Goal: Information Seeking & Learning: Learn about a topic

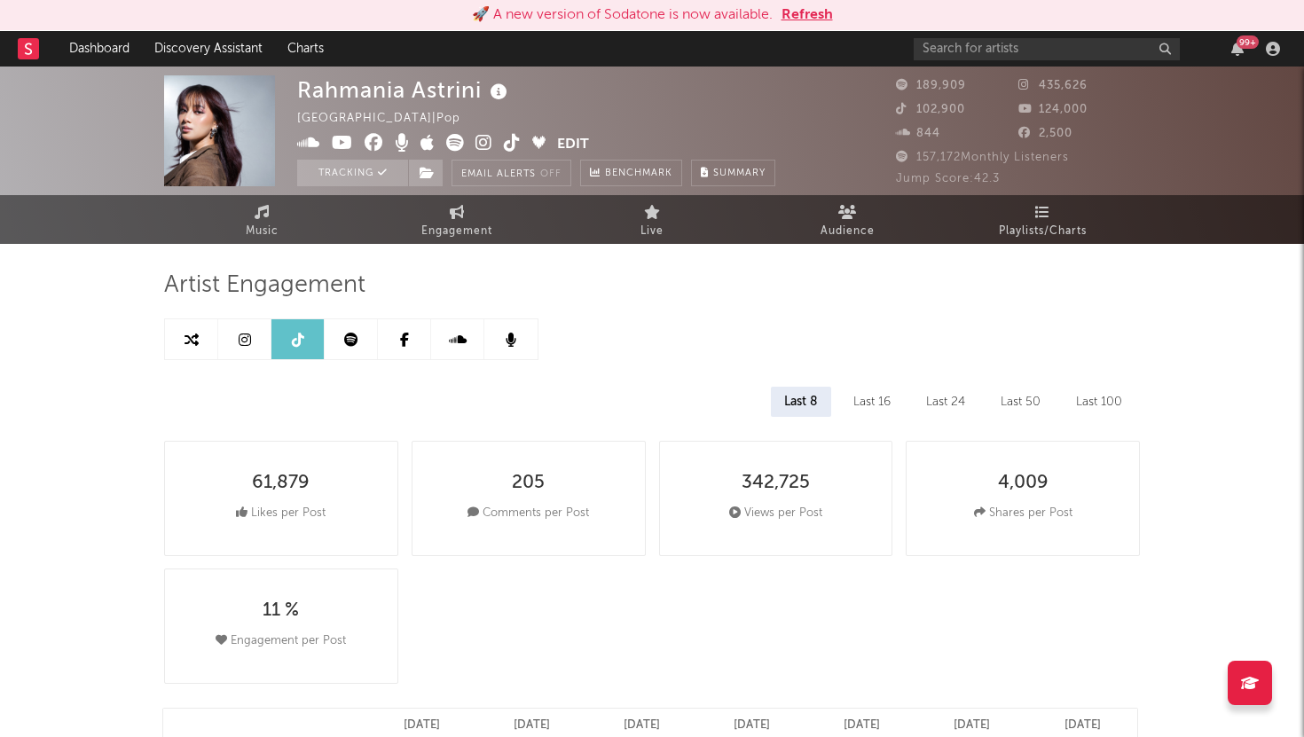
select select "6m"
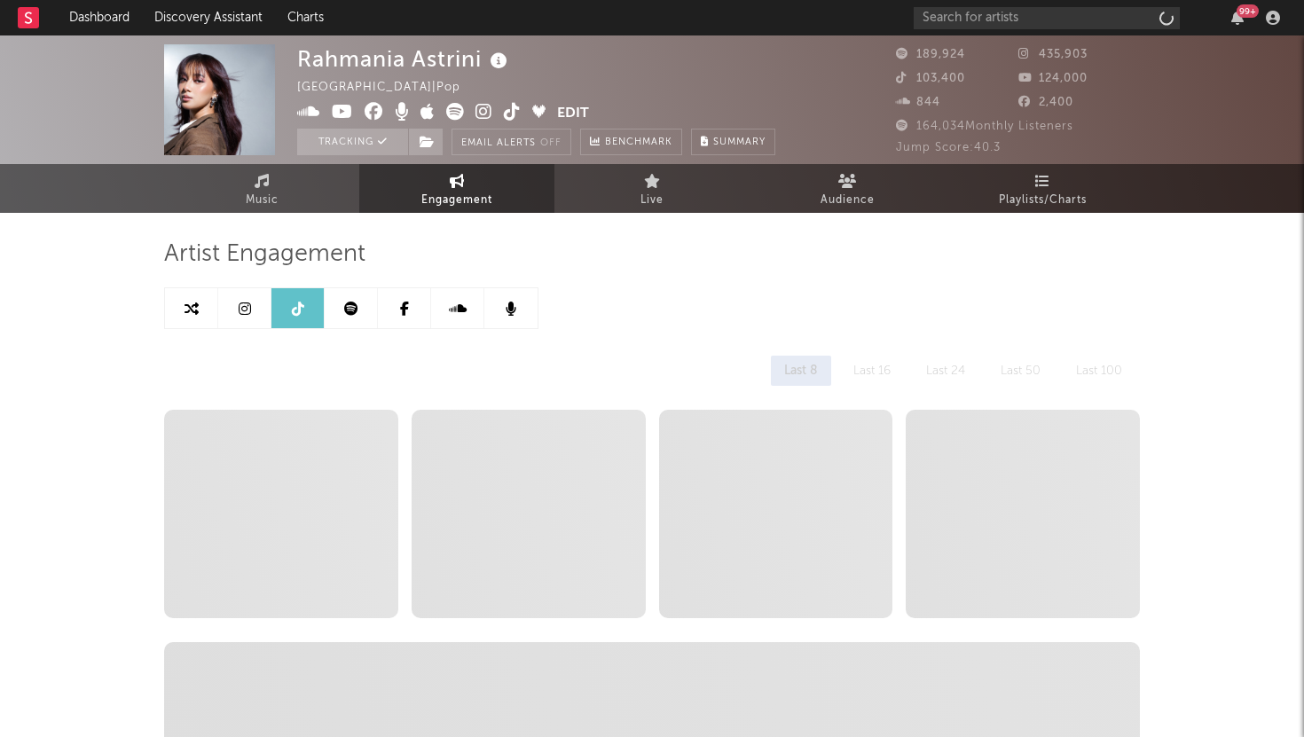
click at [251, 309] on link at bounding box center [244, 308] width 53 height 40
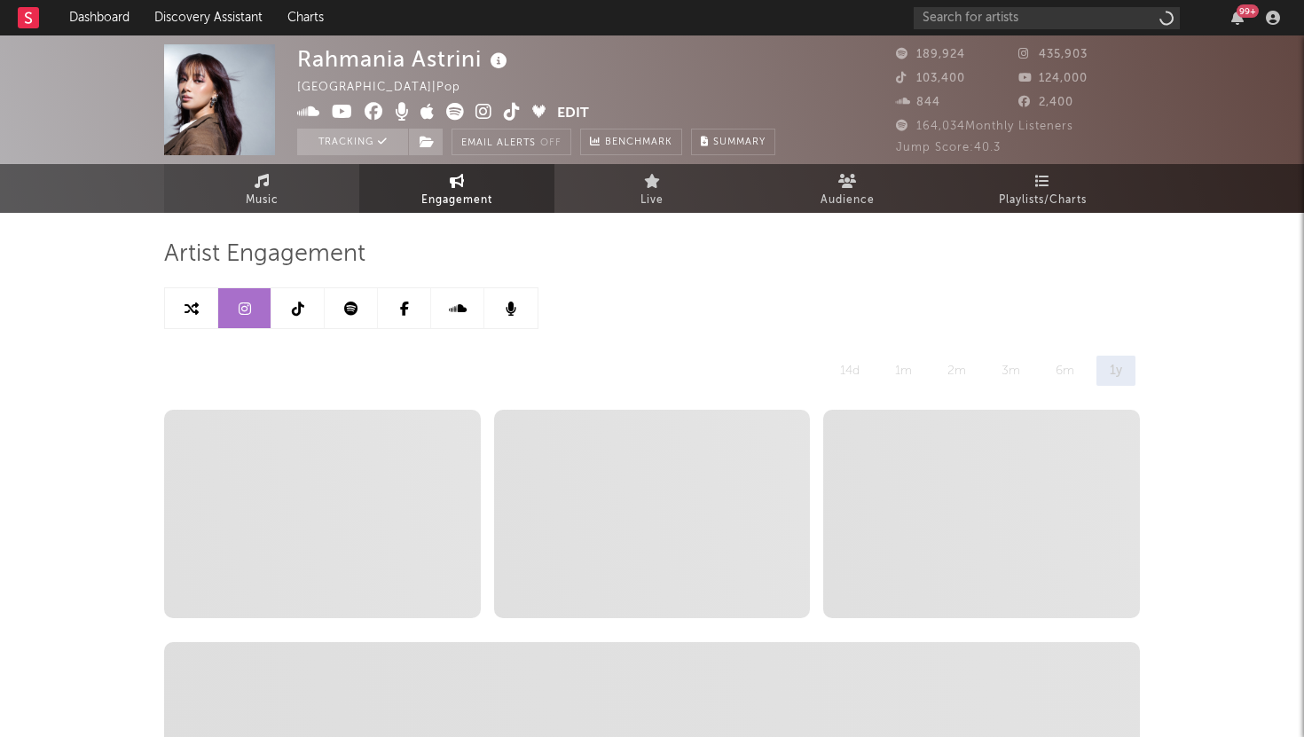
click at [282, 175] on link "Music" at bounding box center [261, 188] width 195 height 49
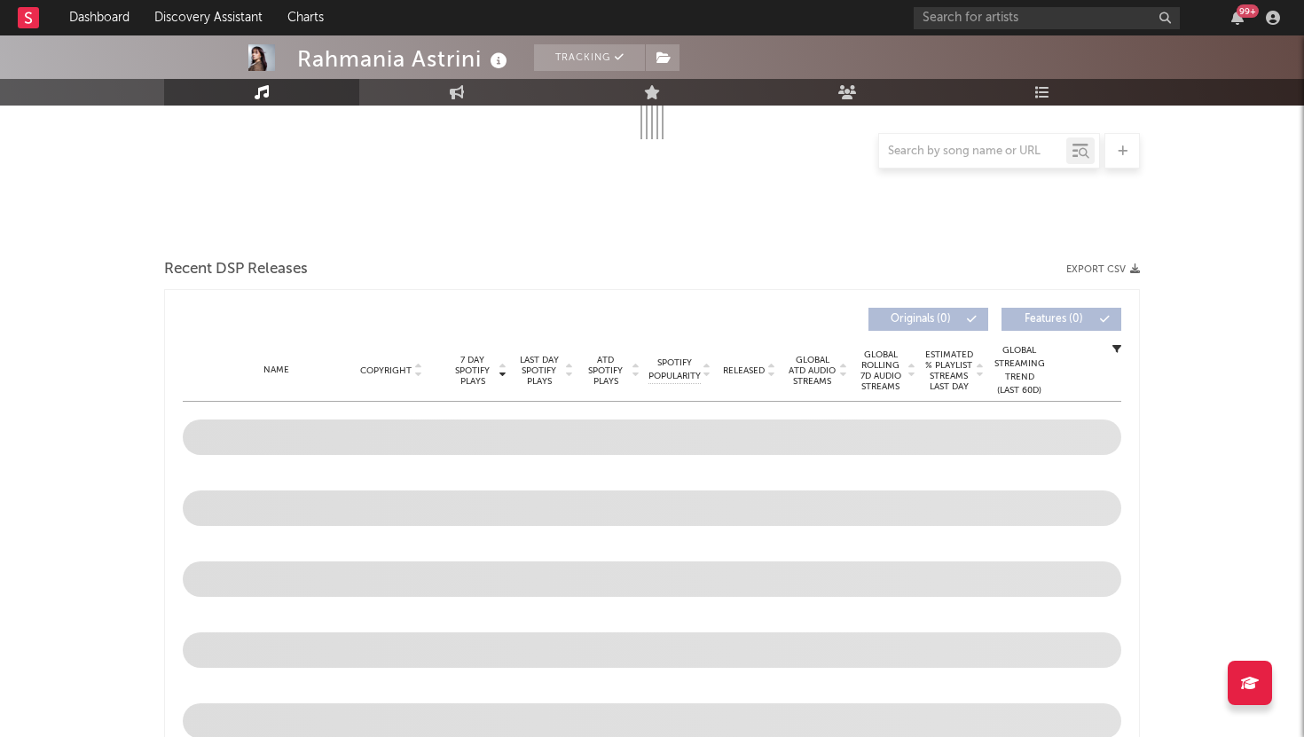
scroll to position [426, 0]
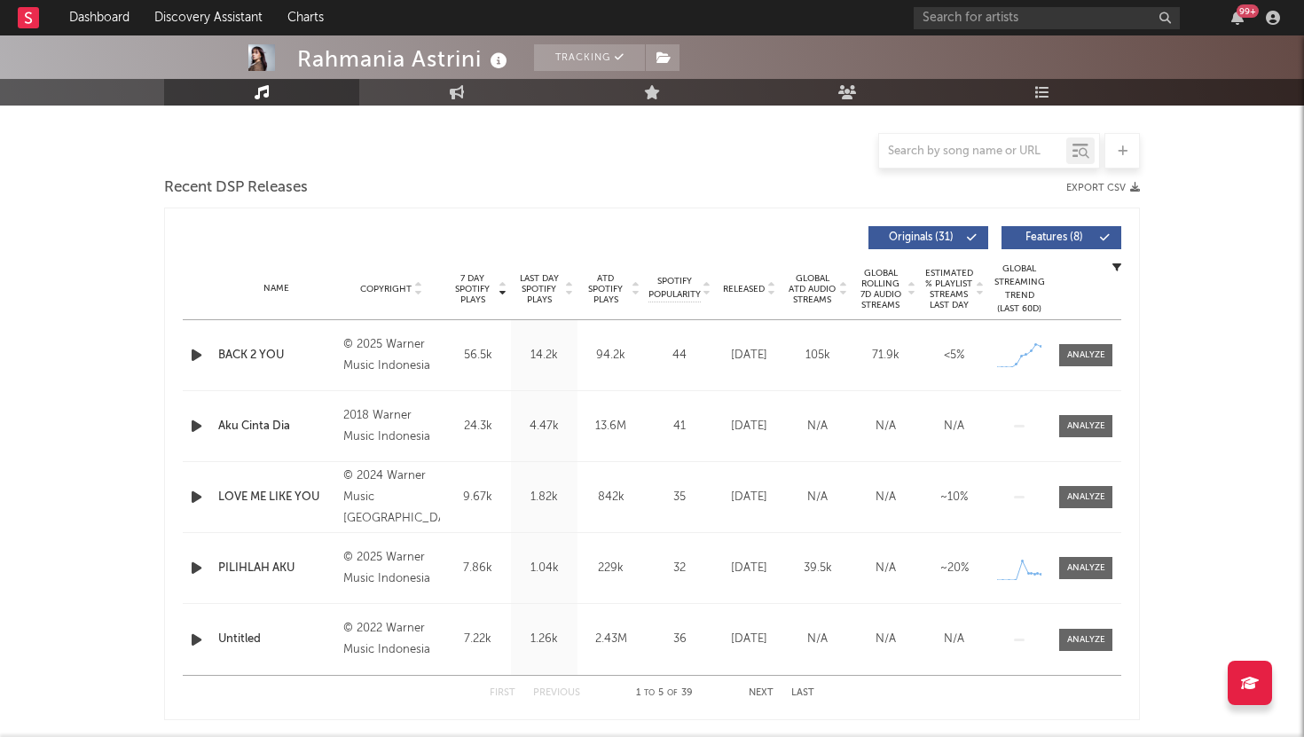
select select "6m"
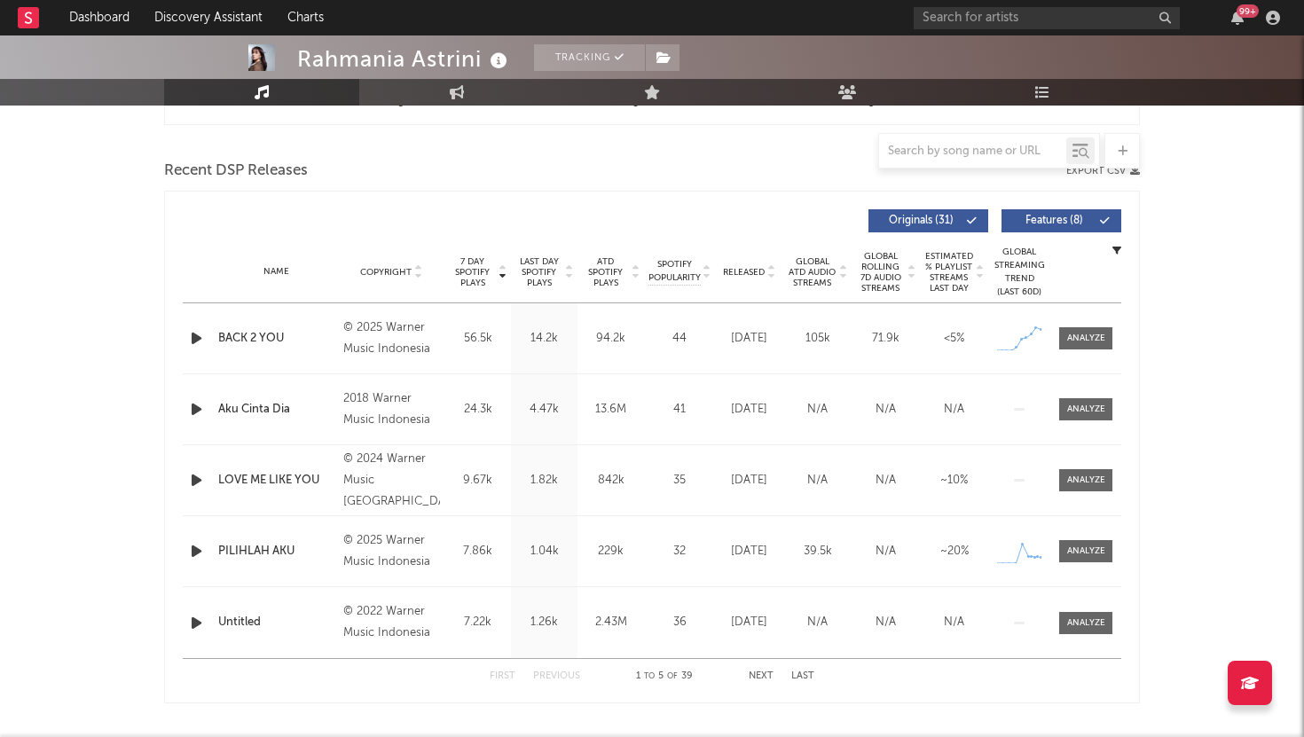
scroll to position [585, 0]
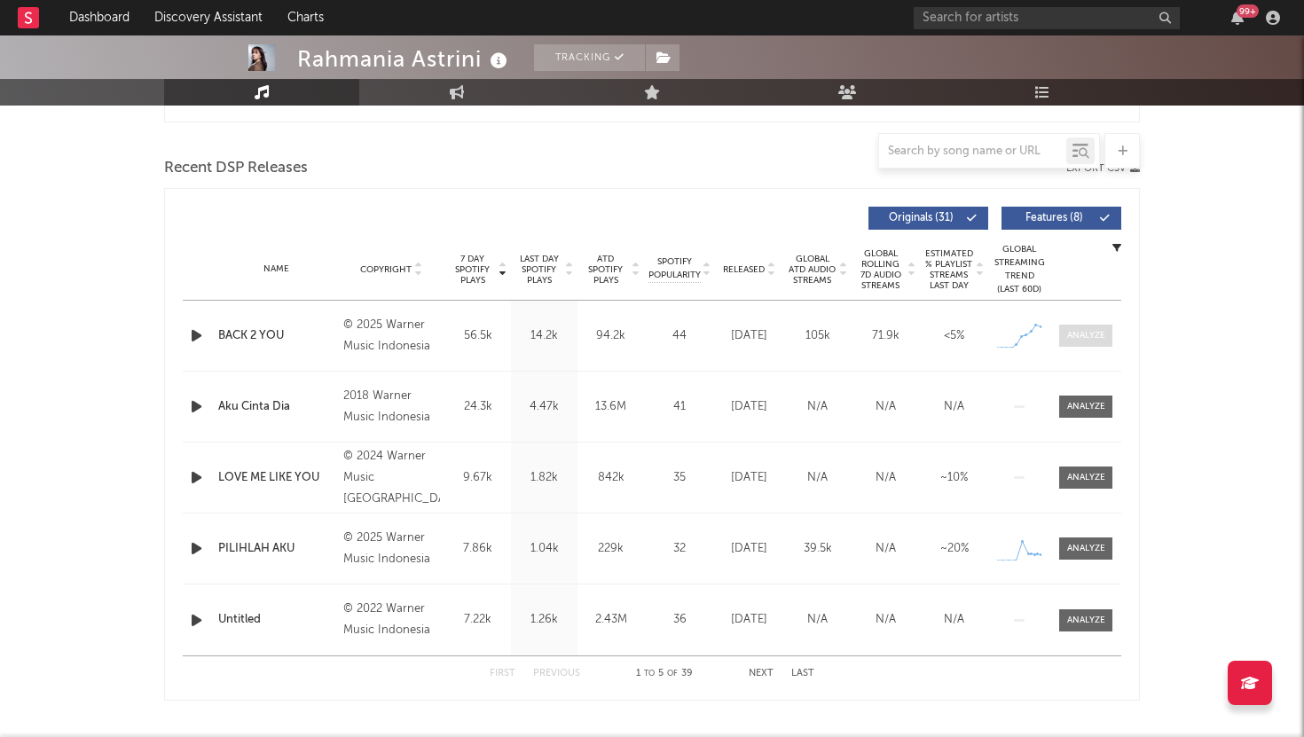
click at [1094, 333] on div at bounding box center [1086, 335] width 38 height 13
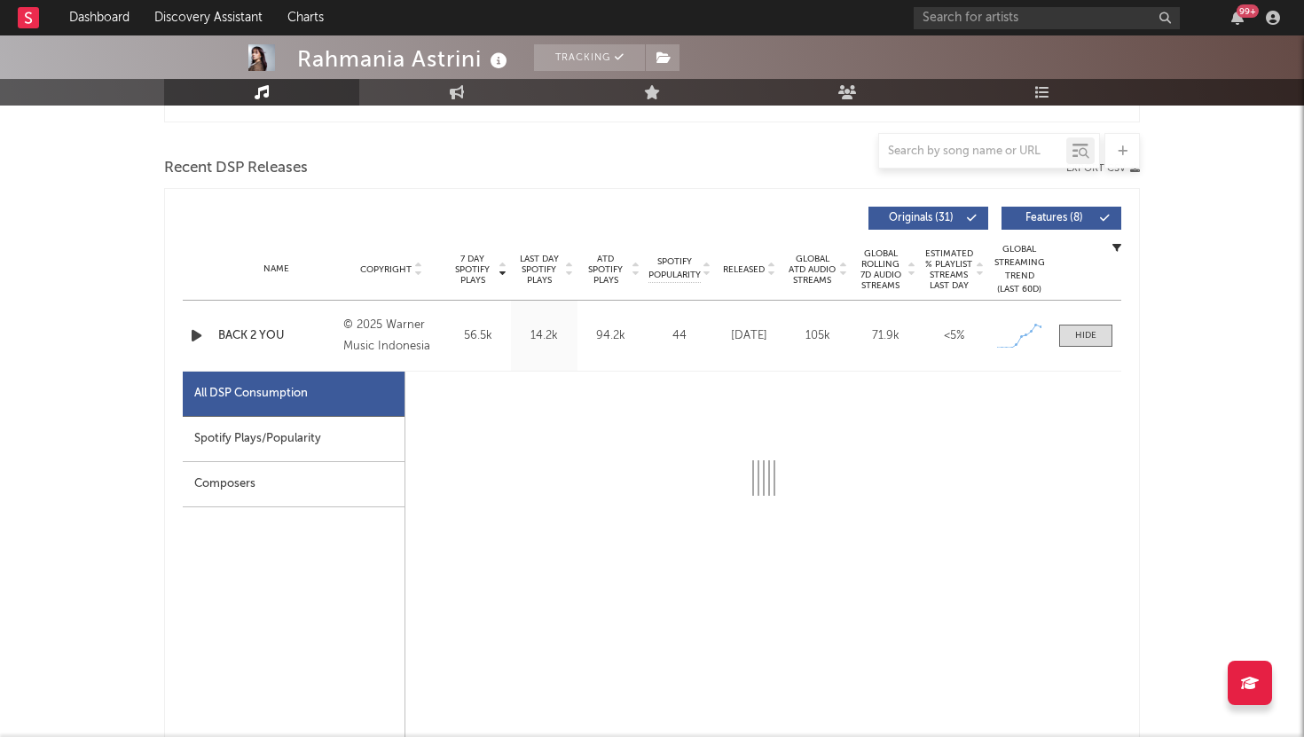
click at [259, 424] on div "Spotify Plays/Popularity" at bounding box center [294, 439] width 222 height 45
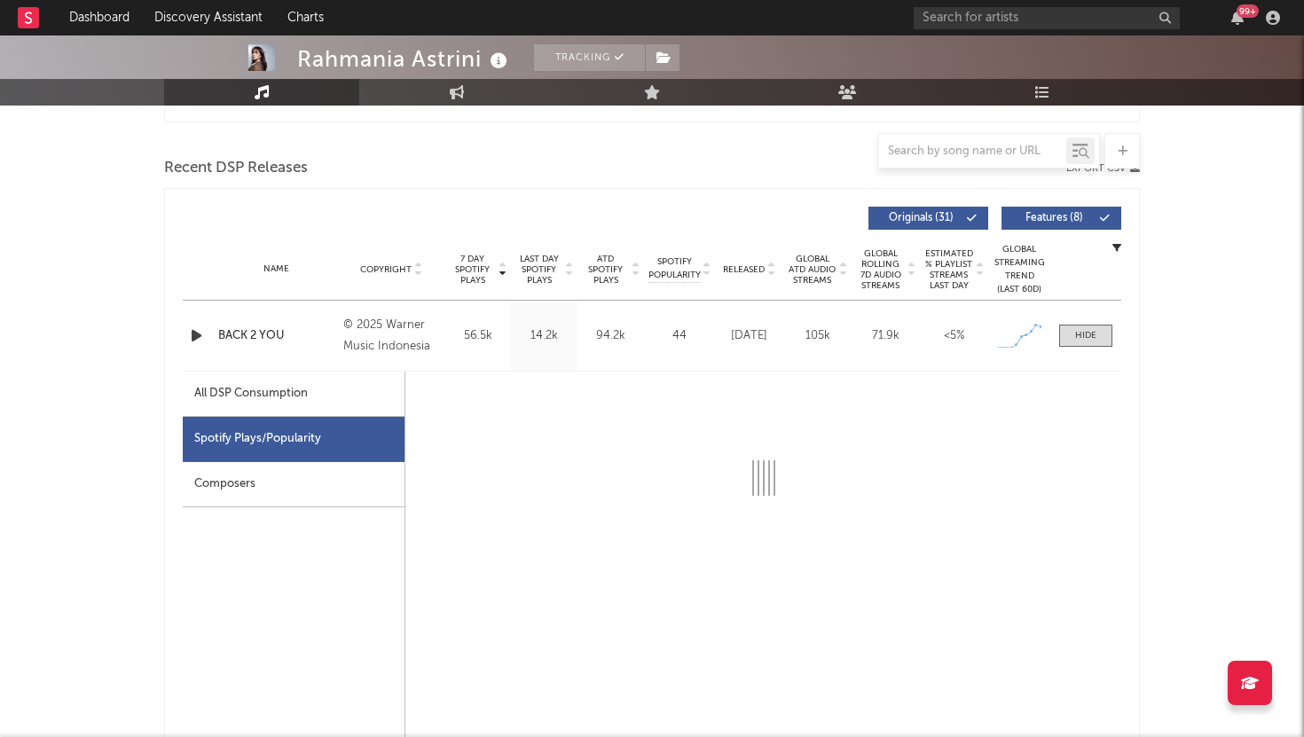
select select "1w"
